Goal: Task Accomplishment & Management: Manage account settings

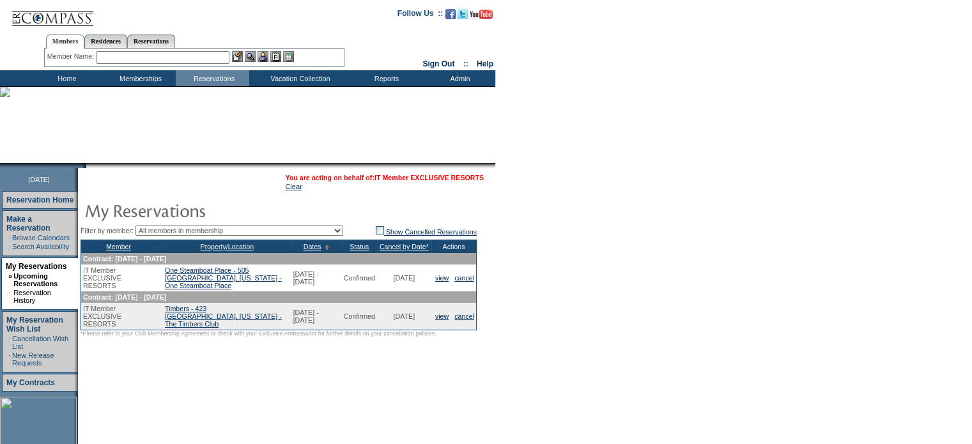
click at [412, 178] on link "IT Member EXCLUSIVE RESORTS" at bounding box center [429, 178] width 109 height 8
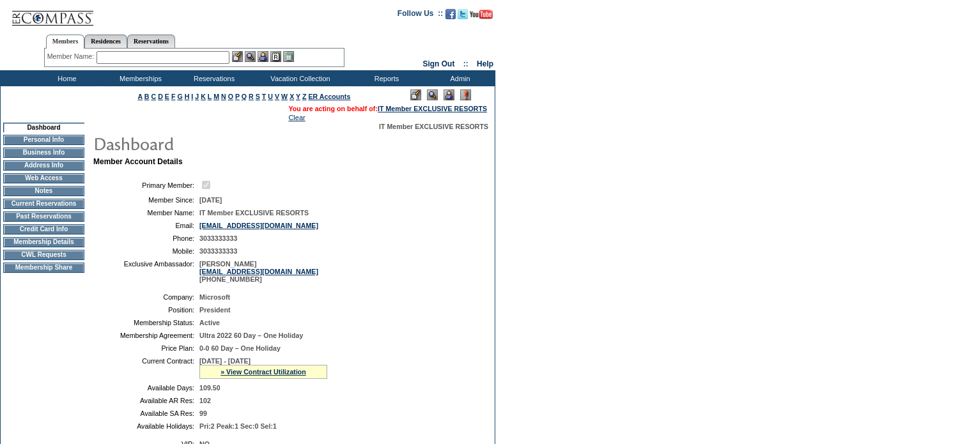
click at [73, 273] on td "Membership Share" at bounding box center [43, 268] width 81 height 10
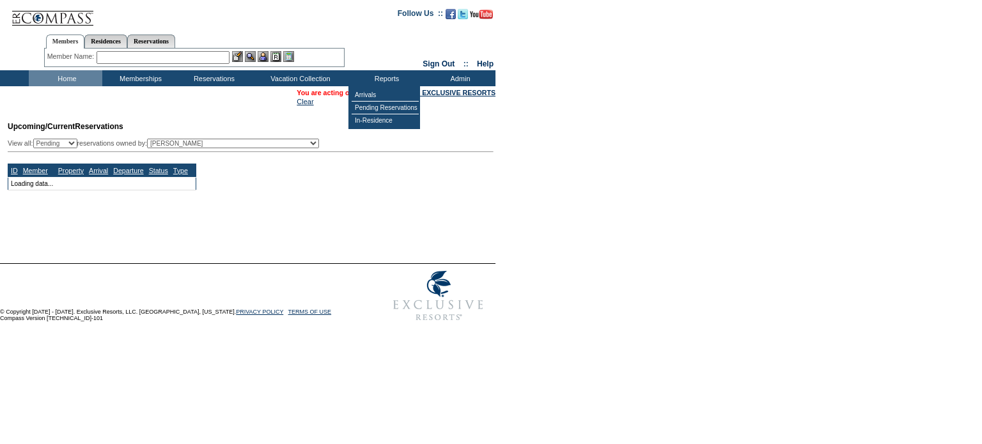
click at [393, 75] on td "Reports" at bounding box center [385, 78] width 74 height 16
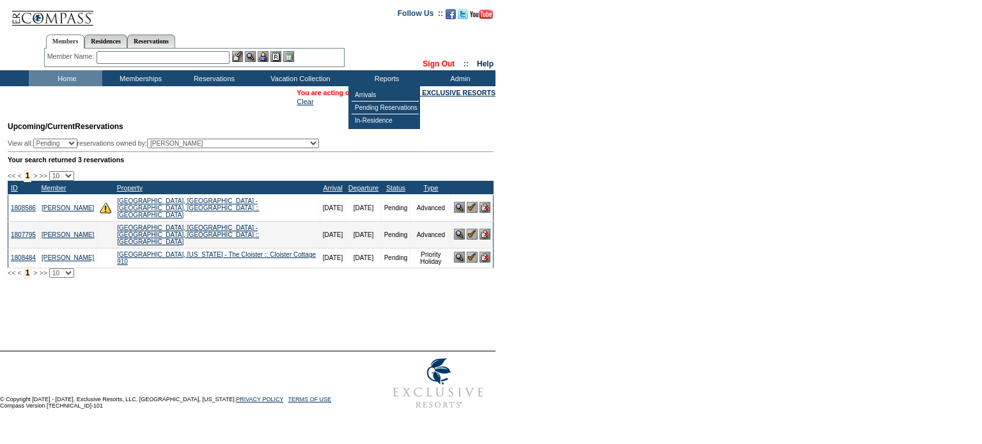
click at [423, 65] on link "Sign Out" at bounding box center [439, 63] width 32 height 9
